Goal: Task Accomplishment & Management: Use online tool/utility

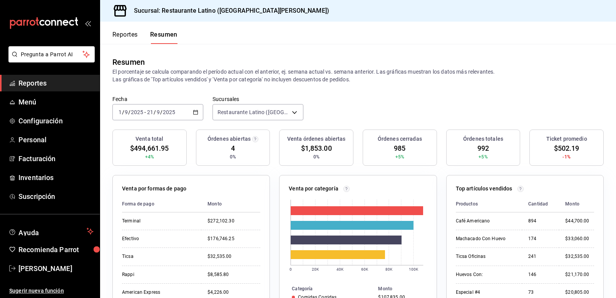
click at [44, 82] on span "Reportes" at bounding box center [55, 83] width 75 height 10
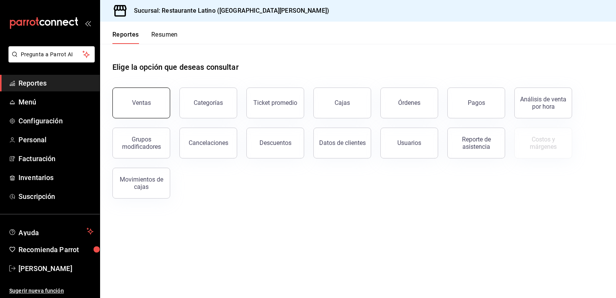
click at [146, 99] on button "Ventas" at bounding box center [141, 102] width 58 height 31
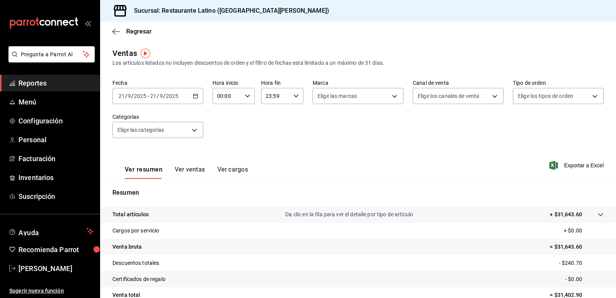
click at [198, 99] on div "[DATE] [DATE] - [DATE] [DATE]" at bounding box center [157, 96] width 91 height 16
click at [156, 198] on div "Resumen Total artículos Da clic en la fila para ver el detalle por tipo de artí…" at bounding box center [358, 266] width 516 height 156
click at [194, 96] on icon "button" at bounding box center [195, 95] width 5 height 5
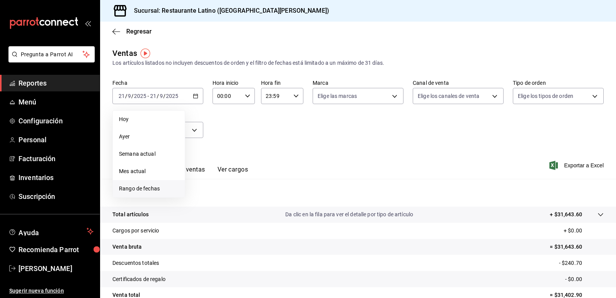
click at [150, 187] on span "Rango de fechas" at bounding box center [149, 188] width 60 height 8
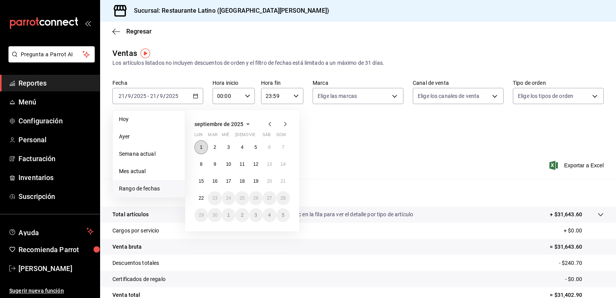
click at [206, 148] on button "1" at bounding box center [200, 147] width 13 height 14
click at [284, 178] on button "21" at bounding box center [282, 181] width 13 height 14
click at [284, 178] on div "Ver resumen Ver ventas Ver cargos Exportar a Excel" at bounding box center [358, 163] width 516 height 32
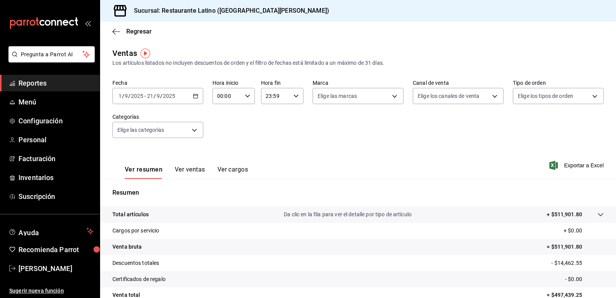
click at [259, 18] on div "Sucursal: Restaurante Latino ([GEOGRAPHIC_DATA][PERSON_NAME])" at bounding box center [219, 11] width 226 height 22
click at [194, 95] on icon "button" at bounding box center [195, 95] width 5 height 5
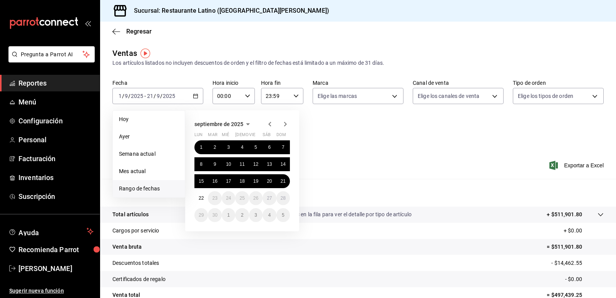
click at [269, 122] on icon "button" at bounding box center [269, 123] width 9 height 9
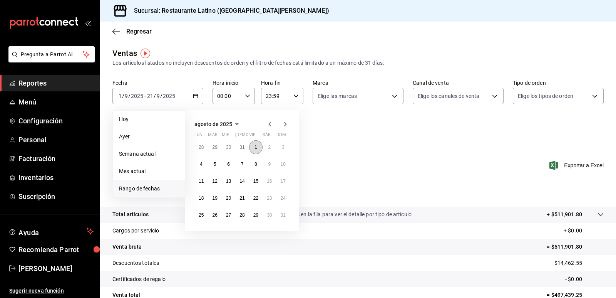
click at [256, 146] on abbr "1" at bounding box center [255, 146] width 3 height 5
click at [243, 197] on abbr "21" at bounding box center [241, 197] width 5 height 5
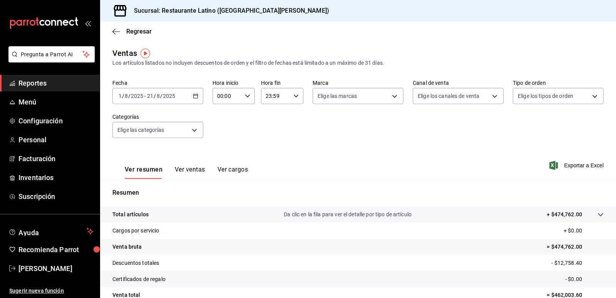
click at [197, 98] on div "[DATE] [DATE] - [DATE] [DATE]" at bounding box center [157, 96] width 91 height 16
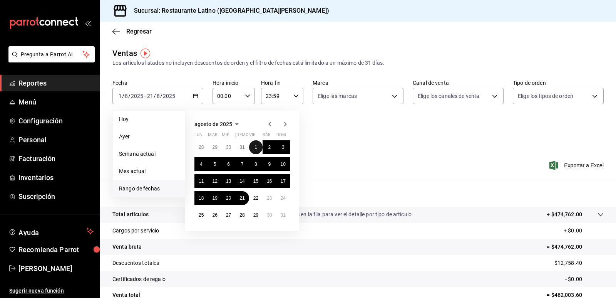
click at [254, 146] on button "1" at bounding box center [255, 147] width 13 height 14
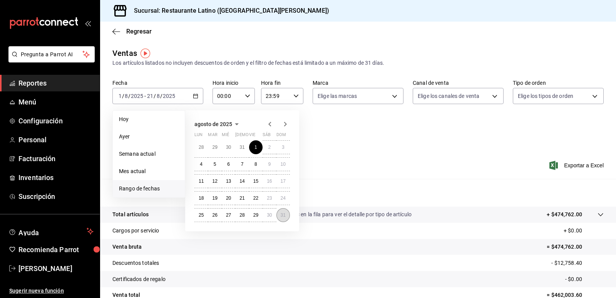
click at [283, 216] on abbr "31" at bounding box center [283, 214] width 5 height 5
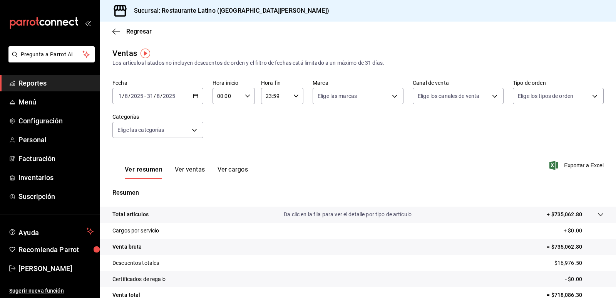
click at [194, 94] on icon "button" at bounding box center [195, 95] width 5 height 5
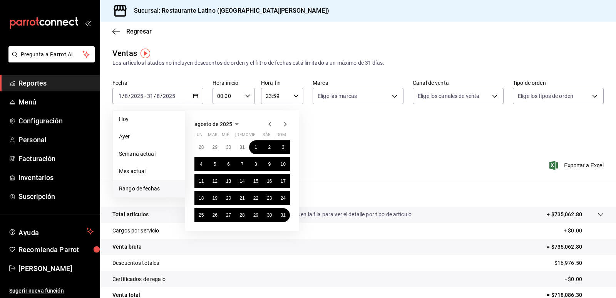
click at [283, 125] on icon "button" at bounding box center [285, 123] width 9 height 9
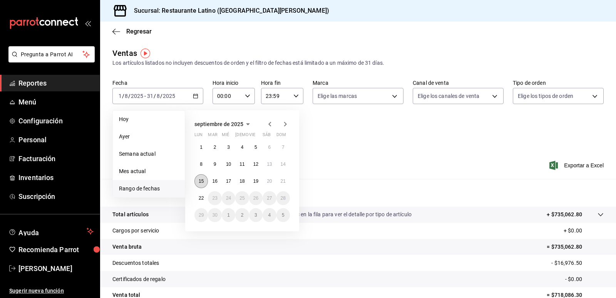
click at [204, 181] on abbr "15" at bounding box center [201, 180] width 5 height 5
click at [285, 180] on abbr "21" at bounding box center [283, 180] width 5 height 5
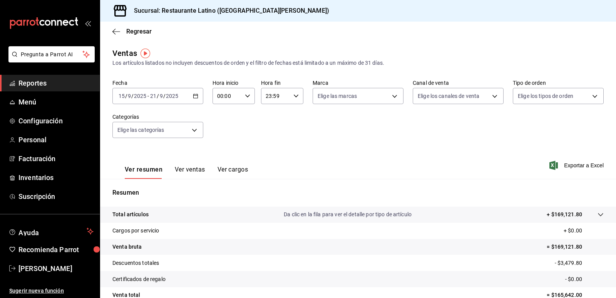
click at [194, 94] on \(Stroke\) "button" at bounding box center [195, 96] width 5 height 4
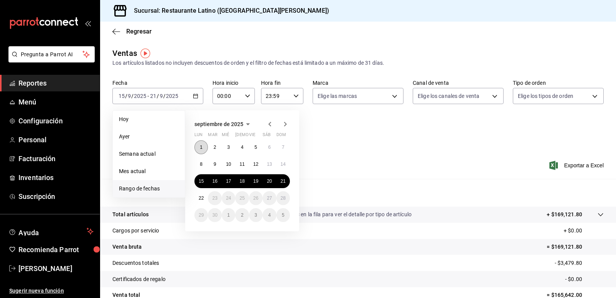
click at [201, 144] on button "1" at bounding box center [200, 147] width 13 height 14
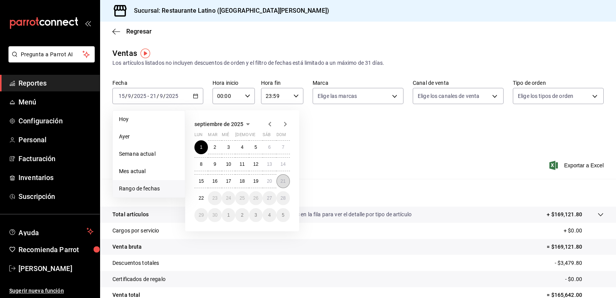
click at [282, 185] on button "21" at bounding box center [282, 181] width 13 height 14
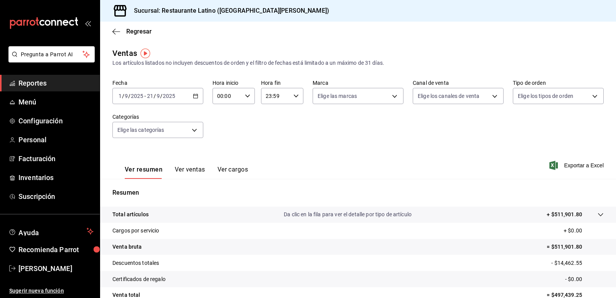
drag, startPoint x: 281, startPoint y: 202, endPoint x: 273, endPoint y: 189, distance: 15.8
click at [280, 201] on div "Resumen Total artículos Da clic en la fila para ver el detalle por tipo de artí…" at bounding box center [358, 266] width 516 height 156
click at [196, 94] on icon "button" at bounding box center [195, 95] width 5 height 5
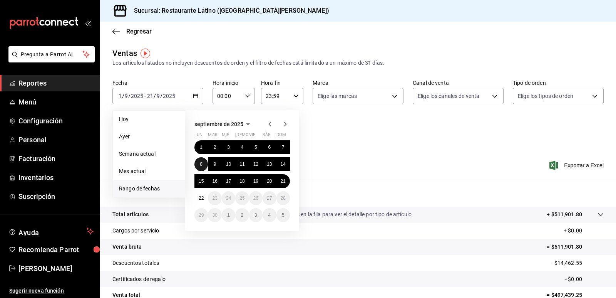
click at [201, 164] on abbr "8" at bounding box center [201, 163] width 3 height 5
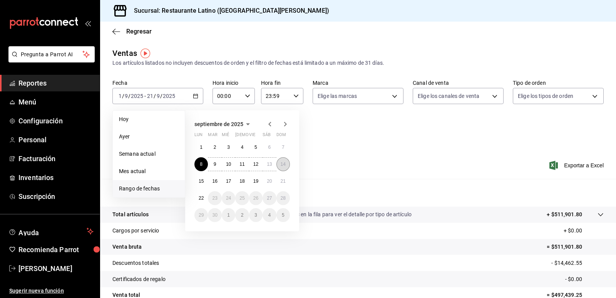
click at [282, 167] on button "14" at bounding box center [282, 164] width 13 height 14
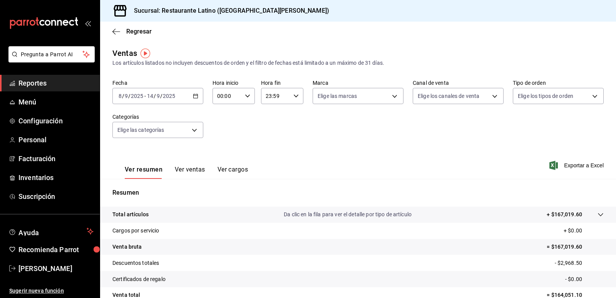
click at [195, 96] on icon "button" at bounding box center [195, 95] width 5 height 5
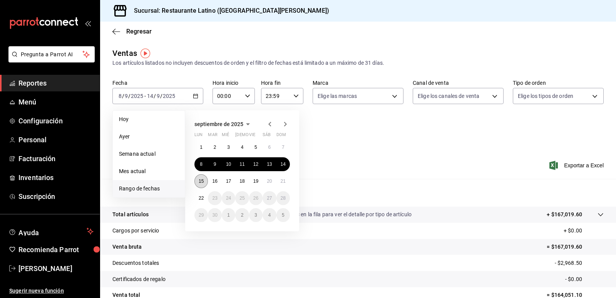
click at [201, 181] on abbr "15" at bounding box center [201, 180] width 5 height 5
click at [282, 179] on abbr "21" at bounding box center [283, 180] width 5 height 5
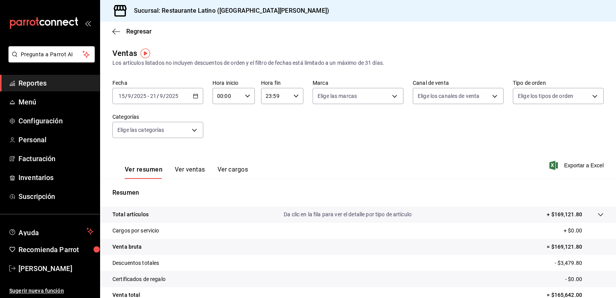
click at [196, 102] on div "[DATE] [DATE] - [DATE] [DATE]" at bounding box center [157, 96] width 91 height 16
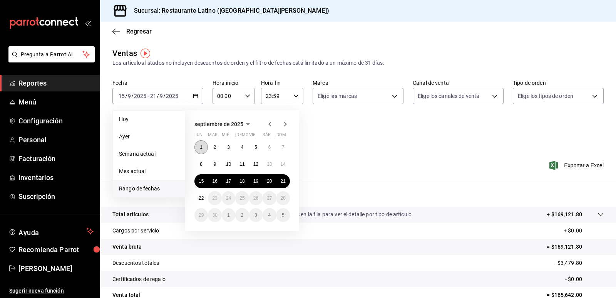
click at [204, 148] on button "1" at bounding box center [200, 147] width 13 height 14
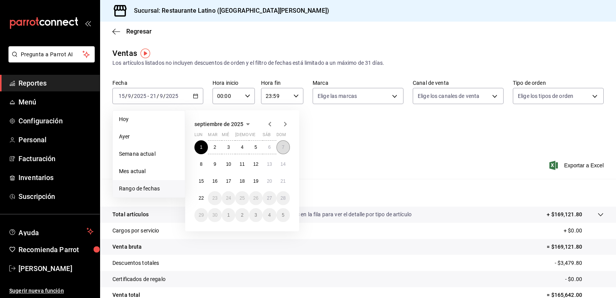
click at [287, 149] on button "7" at bounding box center [282, 147] width 13 height 14
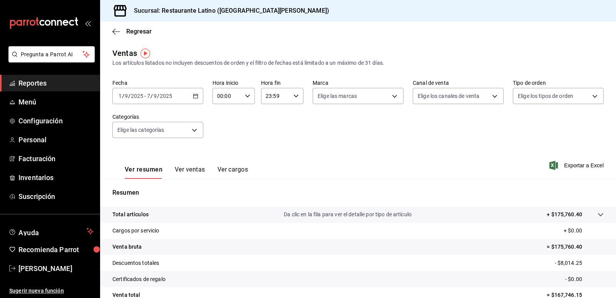
click at [196, 97] on icon "button" at bounding box center [195, 95] width 5 height 5
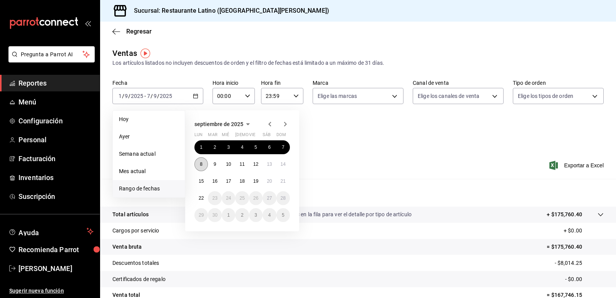
click at [201, 167] on button "8" at bounding box center [200, 164] width 13 height 14
click at [286, 167] on button "14" at bounding box center [282, 164] width 13 height 14
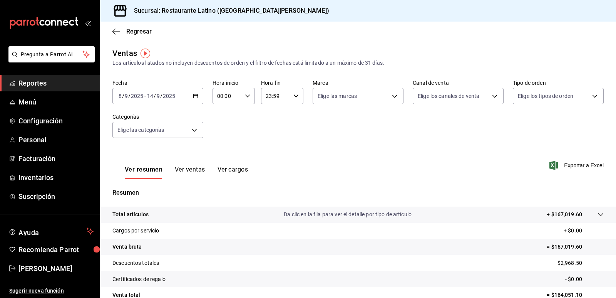
click at [197, 93] on icon "button" at bounding box center [195, 95] width 5 height 5
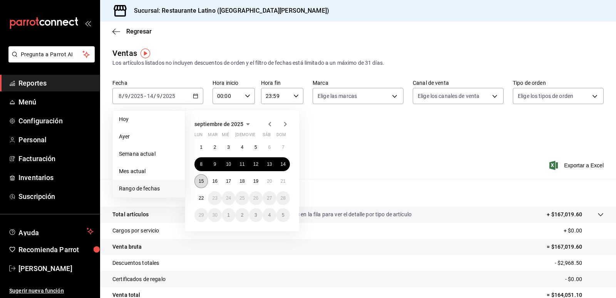
click at [204, 177] on button "15" at bounding box center [200, 181] width 13 height 14
click at [281, 181] on abbr "21" at bounding box center [283, 180] width 5 height 5
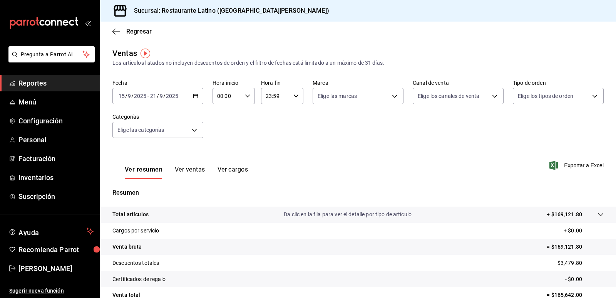
click at [35, 82] on span "Reportes" at bounding box center [55, 83] width 75 height 10
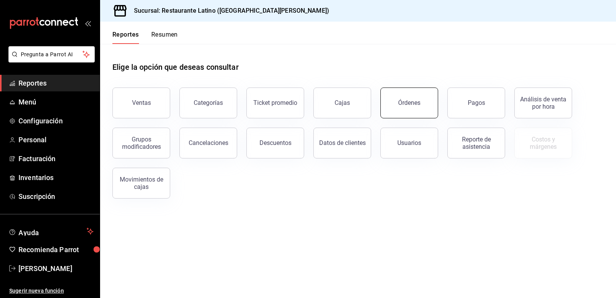
click at [403, 104] on div "Órdenes" at bounding box center [409, 102] width 22 height 7
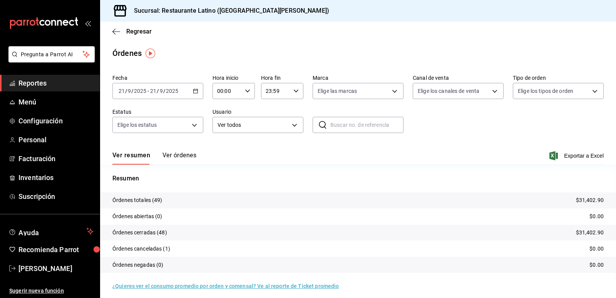
click at [195, 93] on \(Stroke\) "button" at bounding box center [195, 91] width 5 height 4
click at [150, 199] on span "Rango de fechas" at bounding box center [149, 201] width 60 height 8
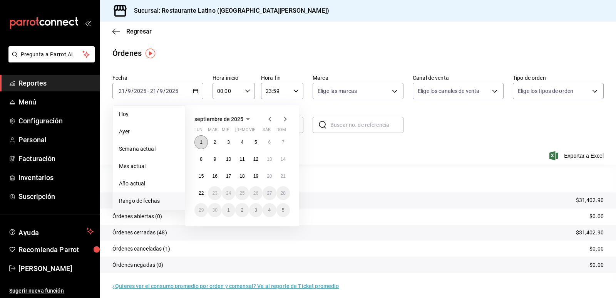
click at [202, 142] on abbr "1" at bounding box center [201, 141] width 3 height 5
click at [202, 181] on button "15" at bounding box center [200, 176] width 13 height 14
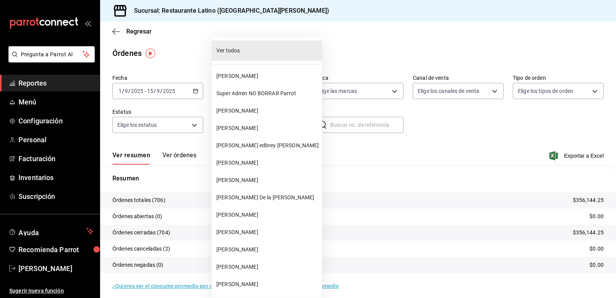
click at [265, 131] on body "Pregunta a Parrot AI Reportes Menú Configuración Personal Facturación Inventari…" at bounding box center [308, 149] width 616 height 298
click at [427, 216] on div at bounding box center [308, 149] width 616 height 298
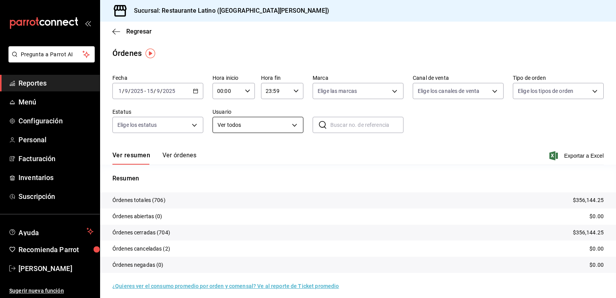
click at [265, 129] on body "Pregunta a Parrot AI Reportes Menú Configuración Personal Facturación Inventari…" at bounding box center [308, 149] width 616 height 298
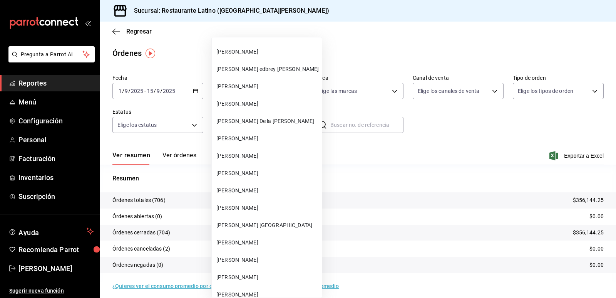
scroll to position [77, 0]
click at [261, 140] on span "[PERSON_NAME]" at bounding box center [267, 138] width 102 height 8
type input "9e2db7fe-93f5-4245-bebf-2802f9372acb"
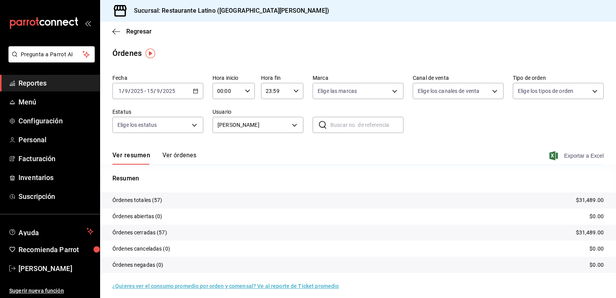
click at [562, 156] on span "Exportar a Excel" at bounding box center [577, 155] width 53 height 9
